Goal: Ask a question: Seek information or help from site administrators or community

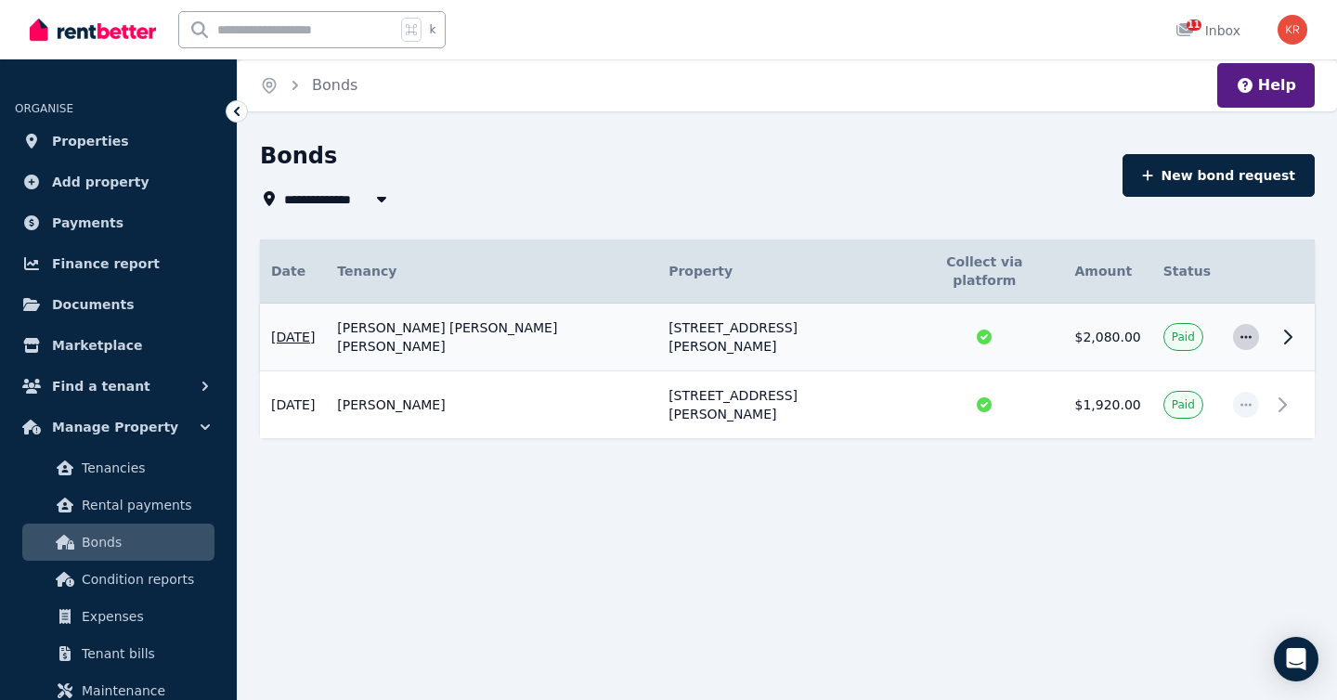
click at [1245, 331] on icon "button" at bounding box center [1246, 337] width 15 height 13
click at [1179, 376] on span "View details" at bounding box center [1184, 387] width 119 height 22
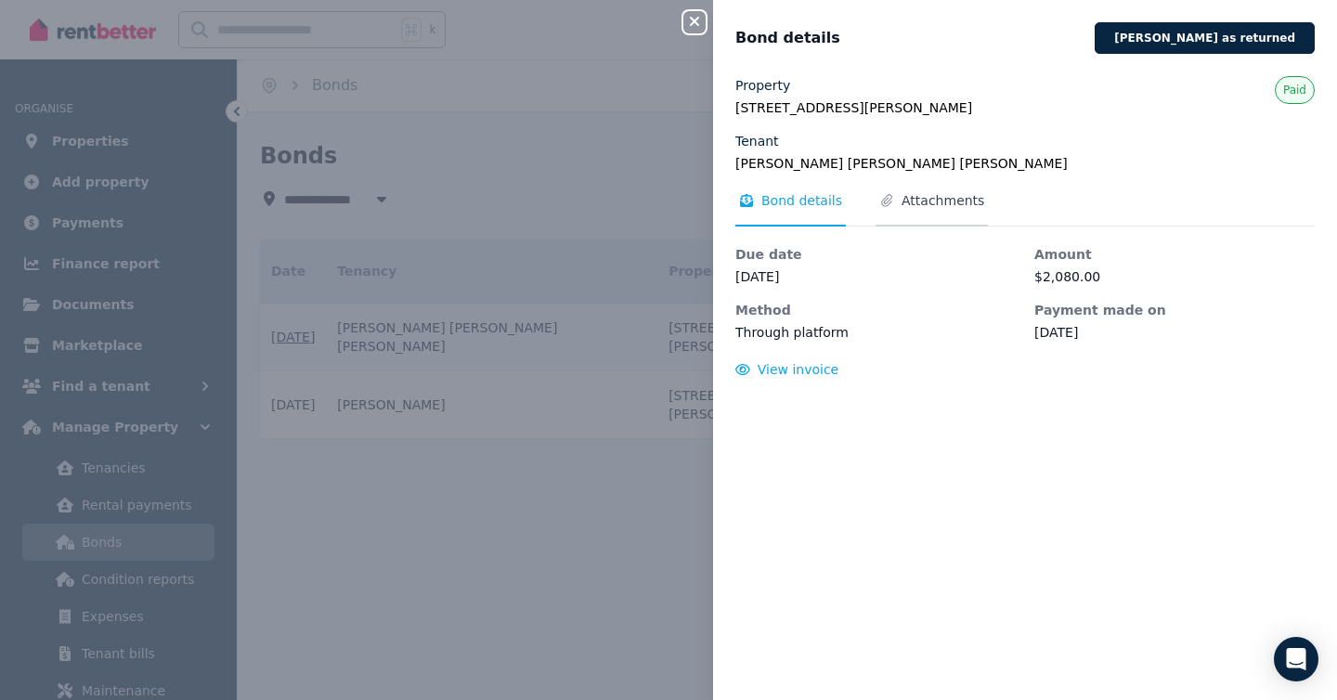
click at [939, 201] on span "Attachments" at bounding box center [943, 200] width 83 height 19
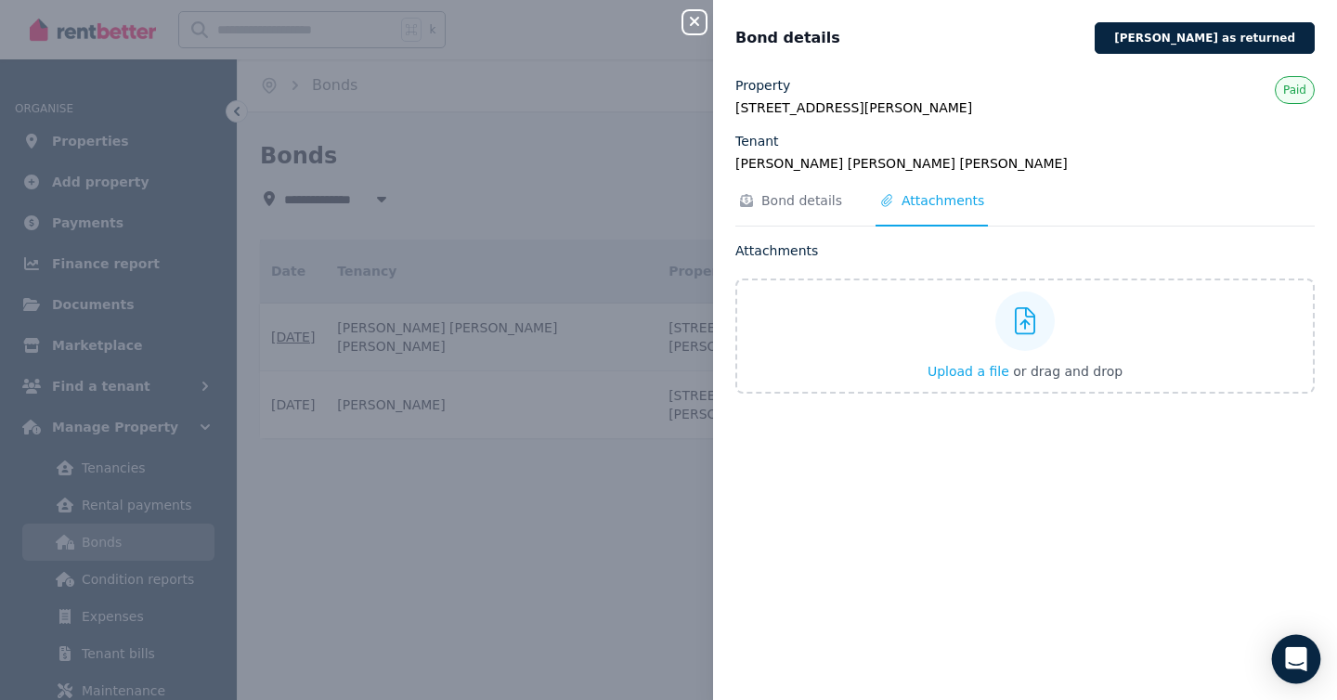
click at [1299, 658] on icon "Open Intercom Messenger" at bounding box center [1295, 659] width 21 height 24
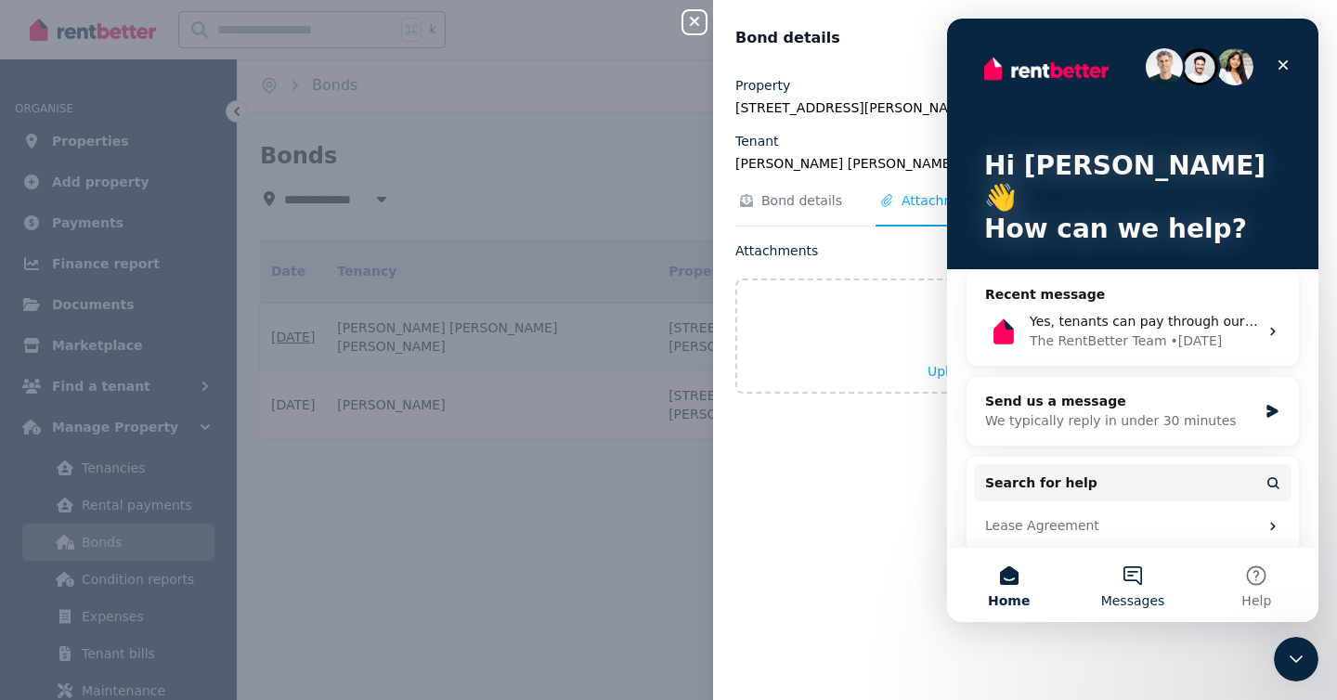
click at [1131, 578] on button "Messages" at bounding box center [1132, 585] width 123 height 74
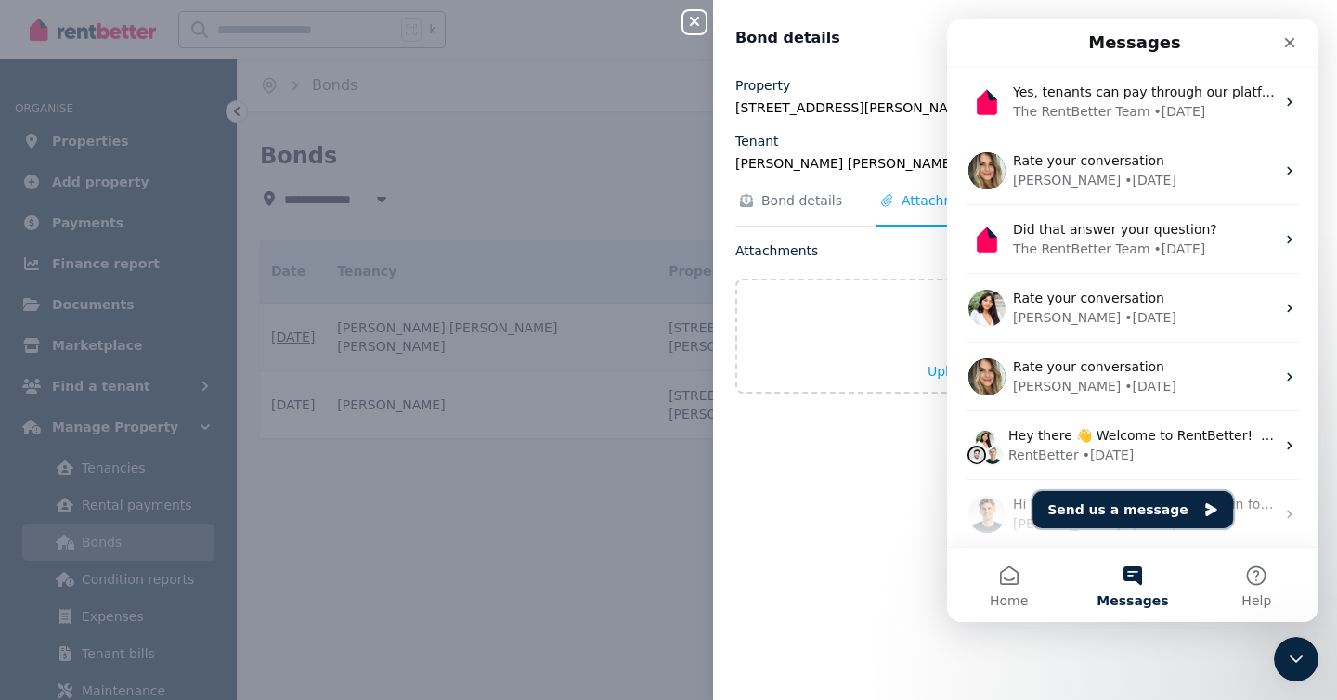
click at [1129, 508] on button "Send us a message" at bounding box center [1133, 509] width 201 height 37
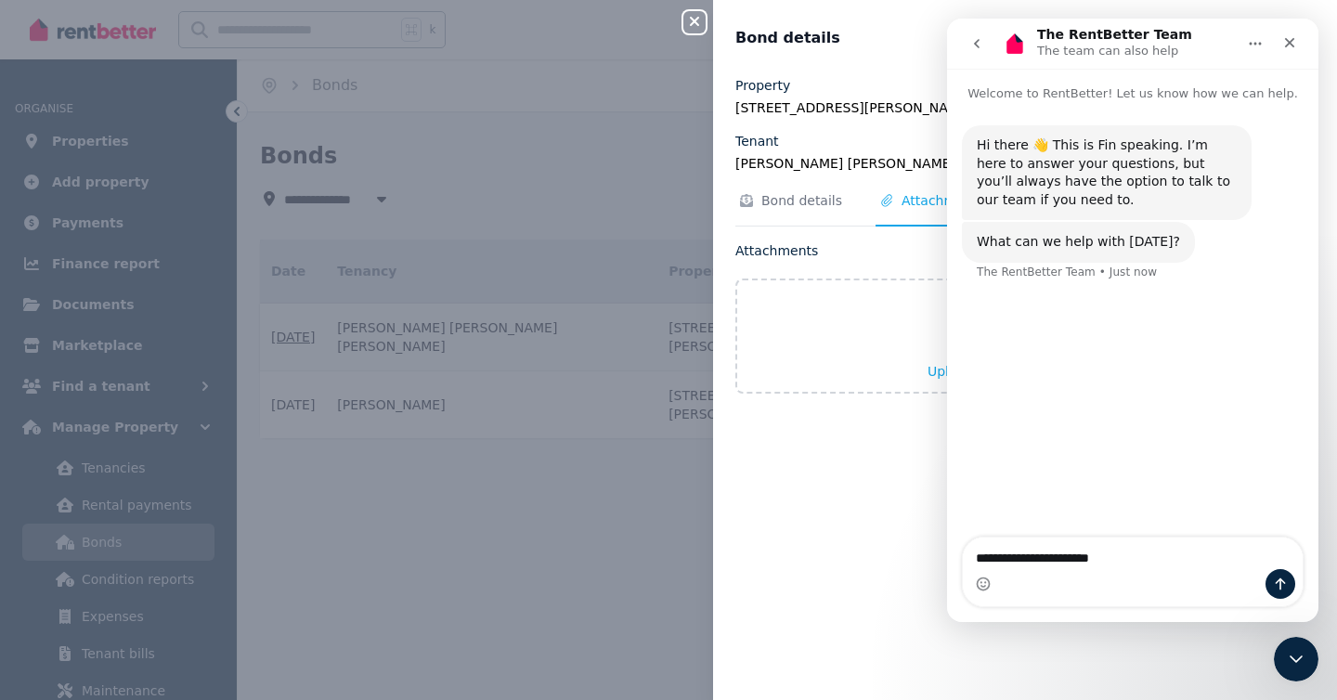
type textarea "**********"
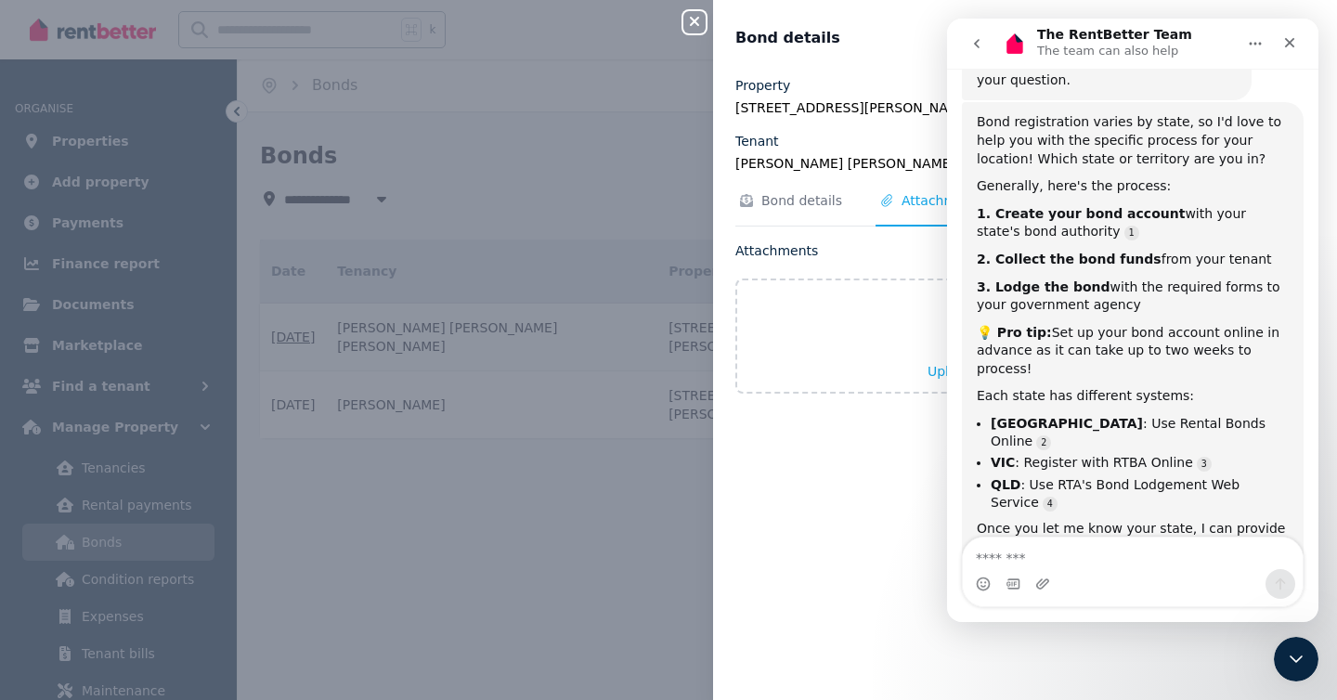
scroll to position [325, 0]
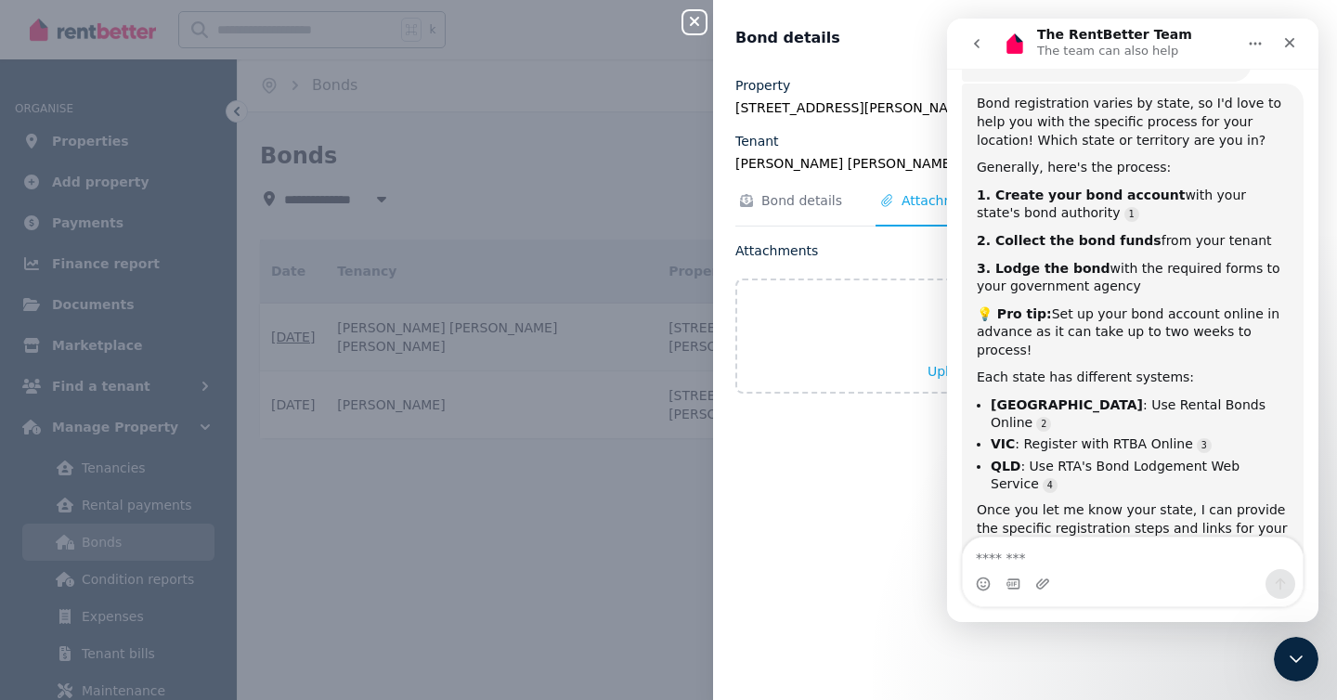
click at [1057, 560] on textarea "Message…" at bounding box center [1133, 554] width 340 height 32
type textarea "***"
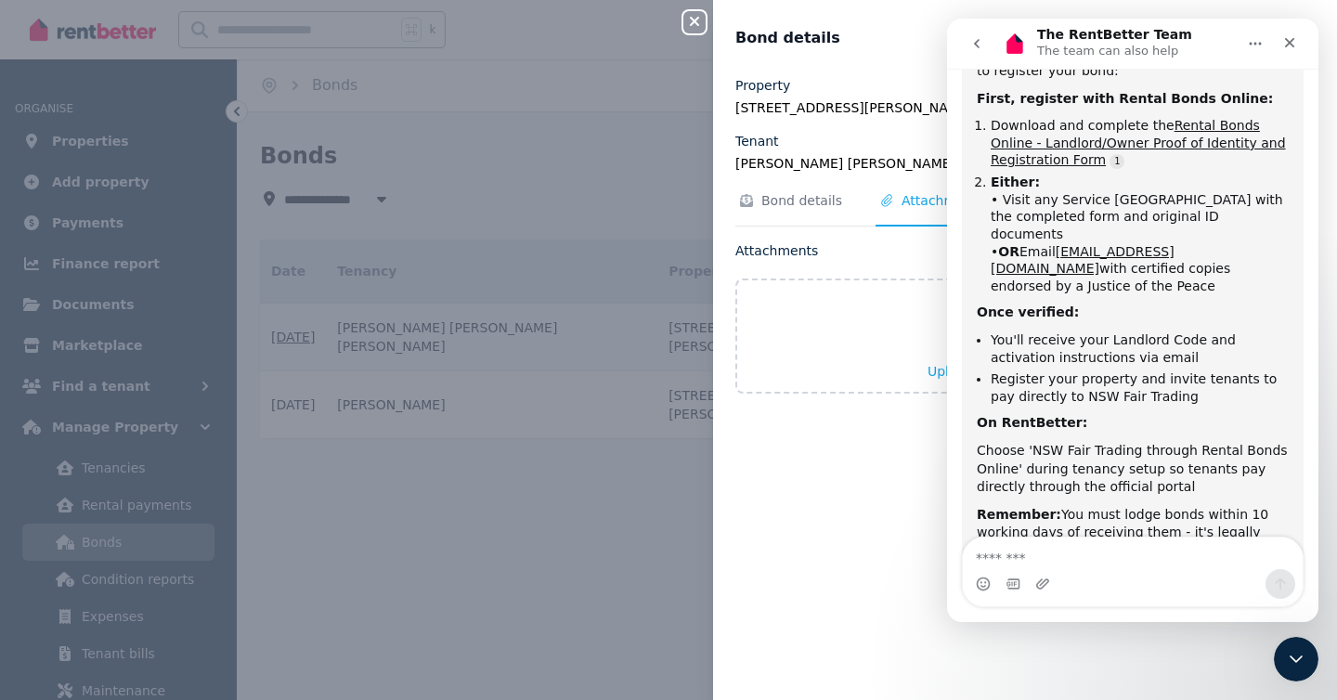
scroll to position [958, 0]
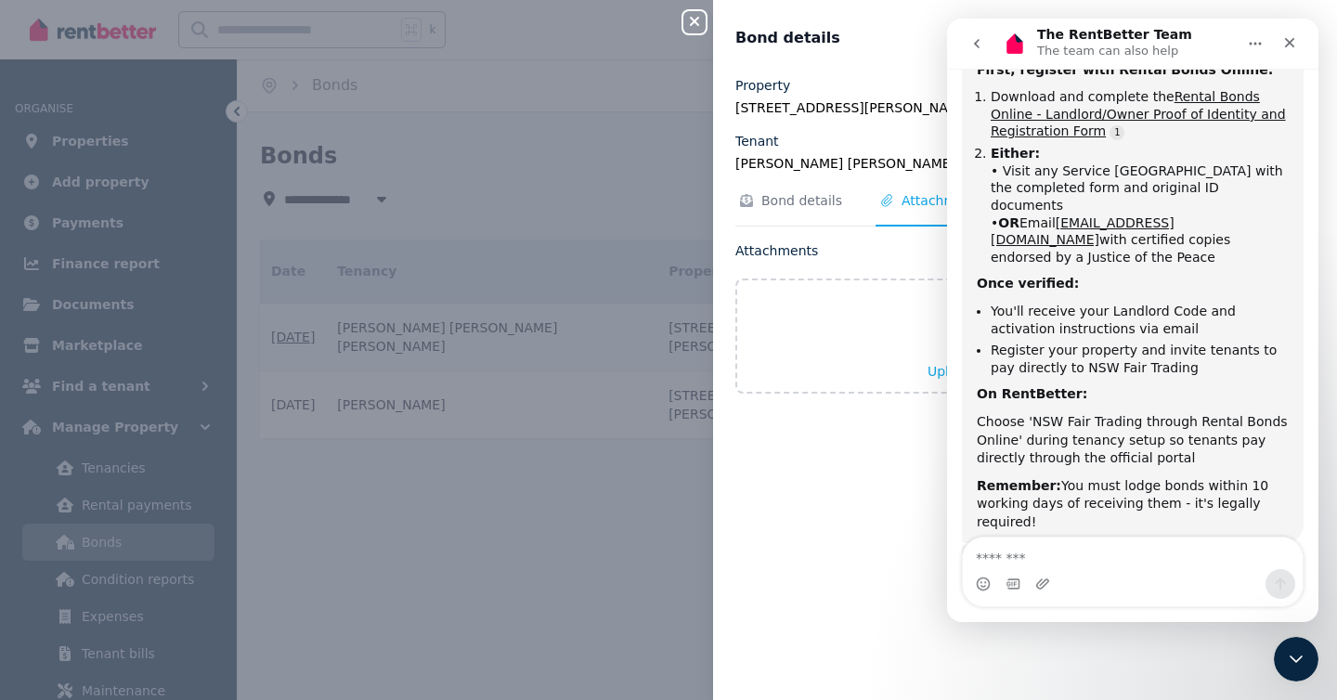
click at [841, 467] on div "Property 11/1A Robert Street, Ashfield NSW 2131 Tenant Jorge Thiago Mendonca Fa…" at bounding box center [1025, 377] width 624 height 602
click at [812, 484] on div "Property 11/1A Robert Street, Ashfield NSW 2131 Tenant Jorge Thiago Mendonca Fa…" at bounding box center [1025, 377] width 624 height 602
click at [799, 204] on span "Bond details" at bounding box center [801, 200] width 81 height 19
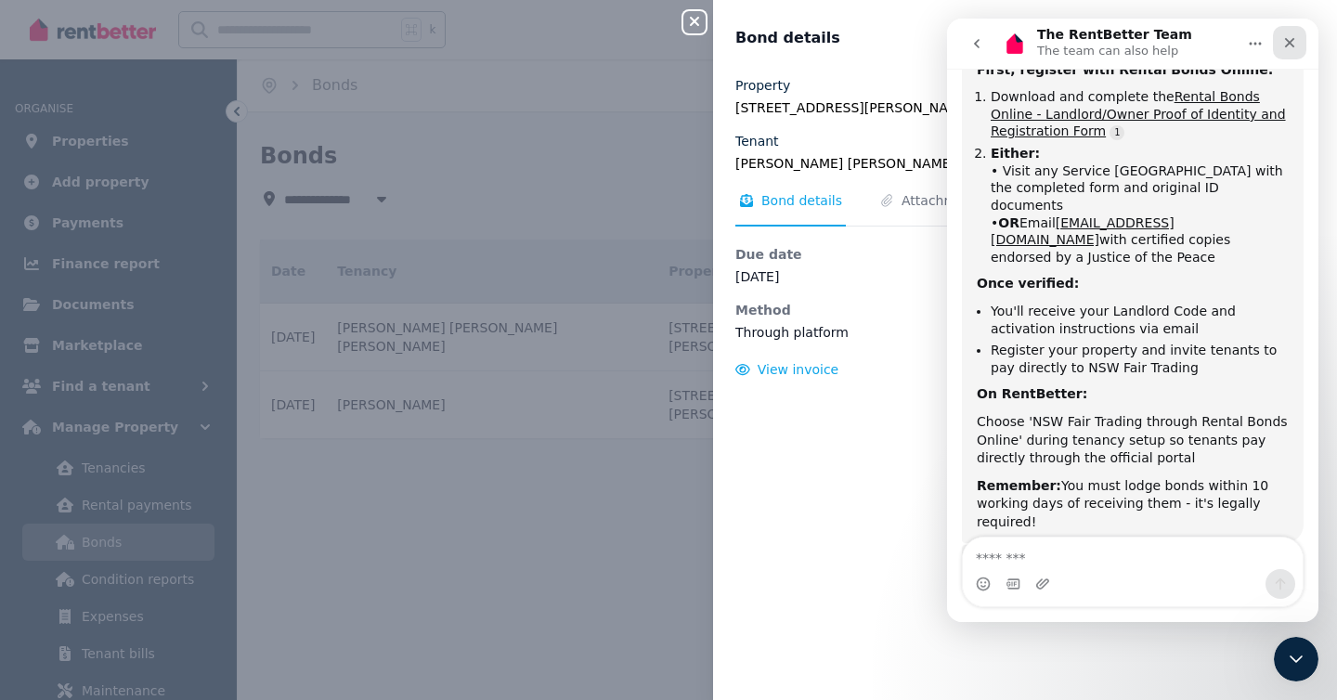
click at [1292, 39] on icon "Close" at bounding box center [1290, 43] width 10 height 10
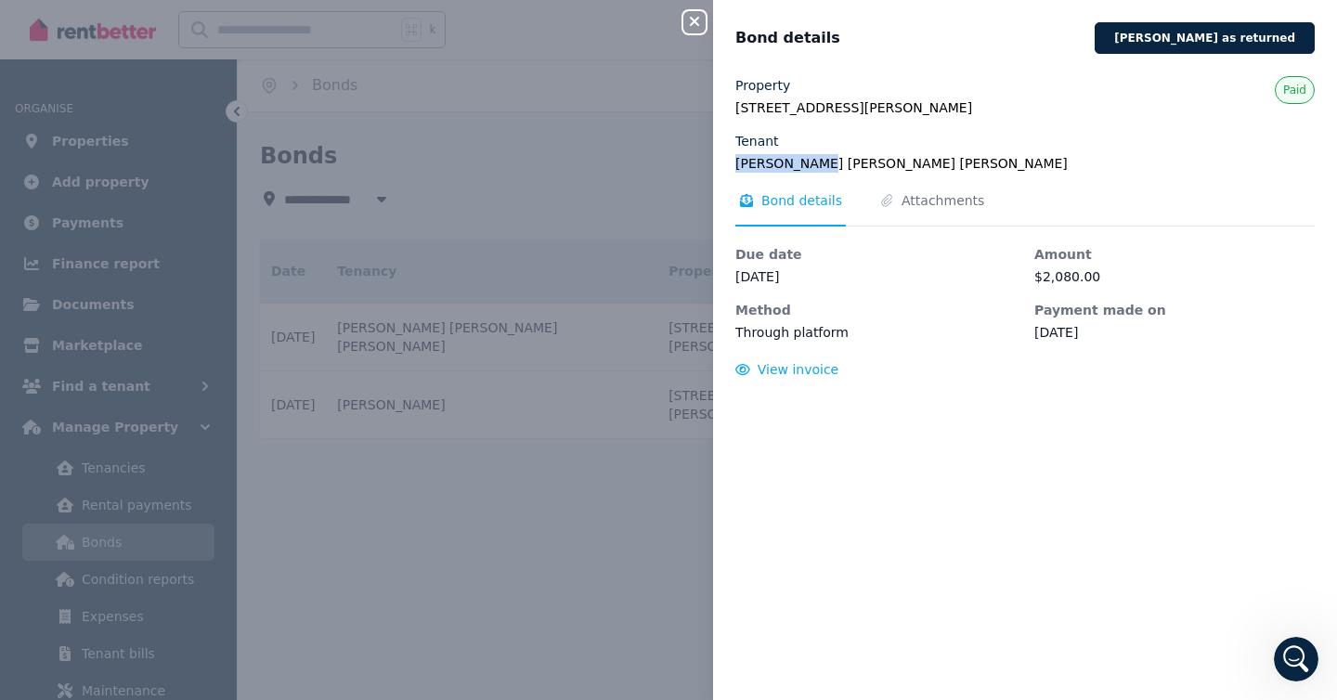
drag, startPoint x: 735, startPoint y: 163, endPoint x: 811, endPoint y: 159, distance: 75.4
click at [811, 159] on legend "Jorge Thiago Mendonca Farias da Rosa" at bounding box center [1024, 163] width 579 height 19
copy legend "Jorge Thiago"
drag, startPoint x: 791, startPoint y: 164, endPoint x: 911, endPoint y: 20, distance: 187.2
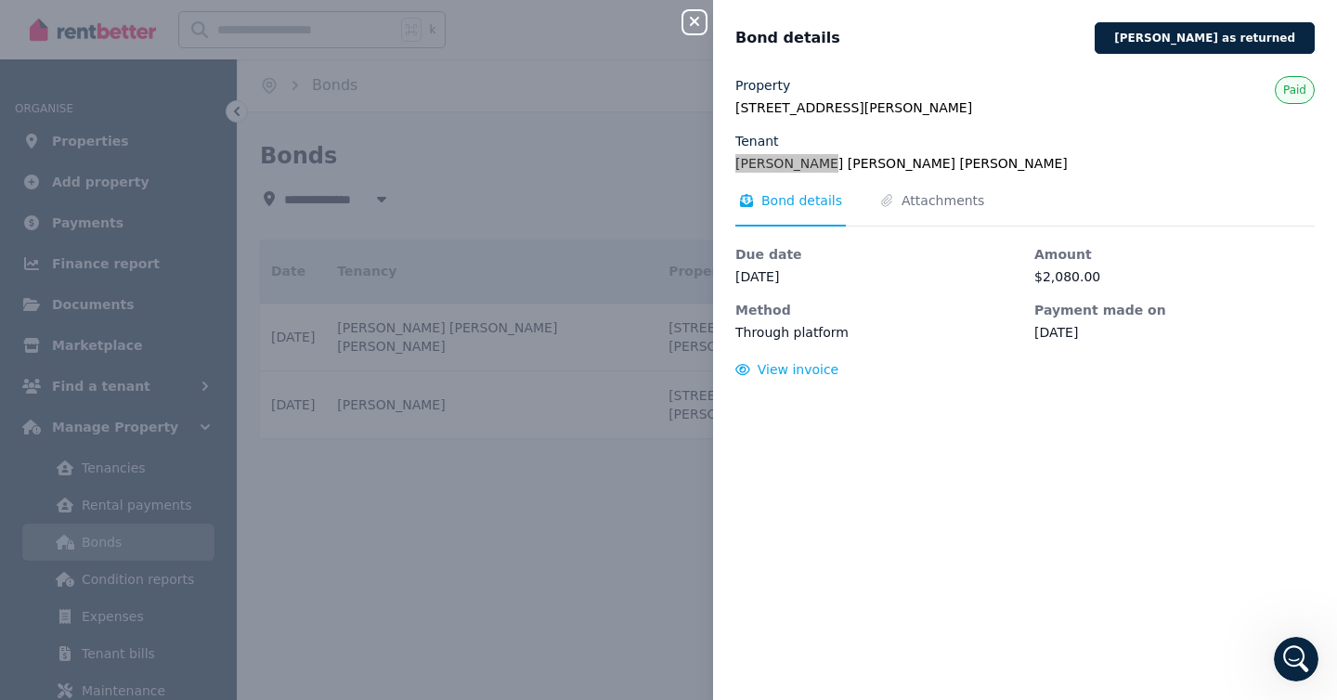
click at [0, 0] on div "Close panel Bond details Mark bond as returned Property 11/1A Robert Street, As…" at bounding box center [668, 350] width 1337 height 700
drag, startPoint x: 821, startPoint y: 162, endPoint x: 993, endPoint y: 163, distance: 171.8
click at [993, 163] on legend "Jorge Thiago Mendonca Farias da Rosa" at bounding box center [1024, 163] width 579 height 19
copy legend "Mendonca Farias da Rosa"
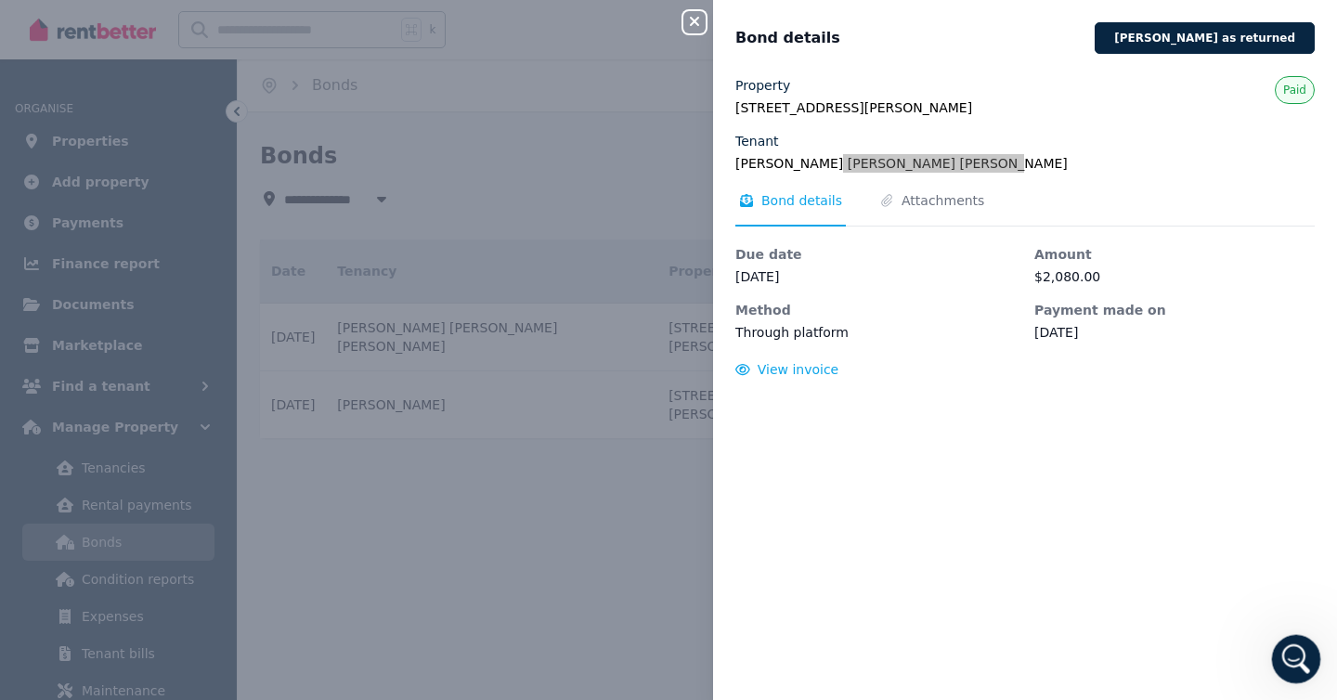
click at [1296, 656] on icon "Open Intercom Messenger" at bounding box center [1294, 657] width 31 height 31
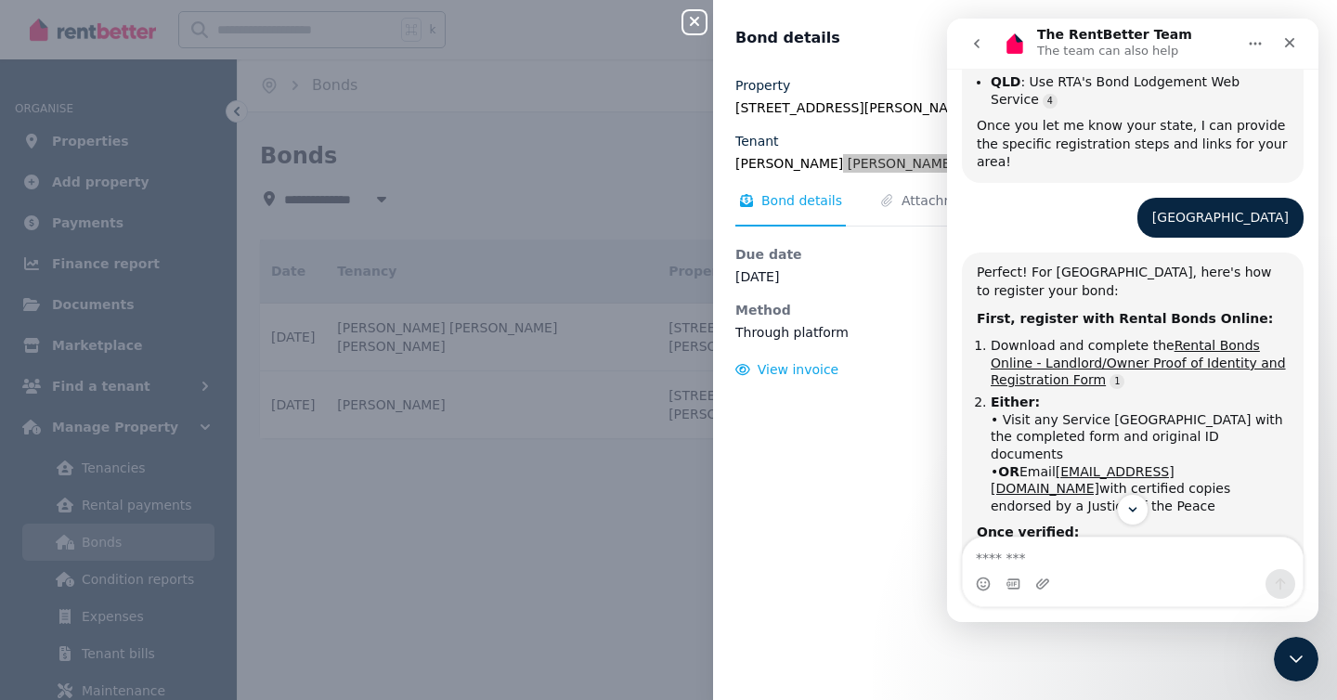
scroll to position [711, 0]
